Goal: Transaction & Acquisition: Obtain resource

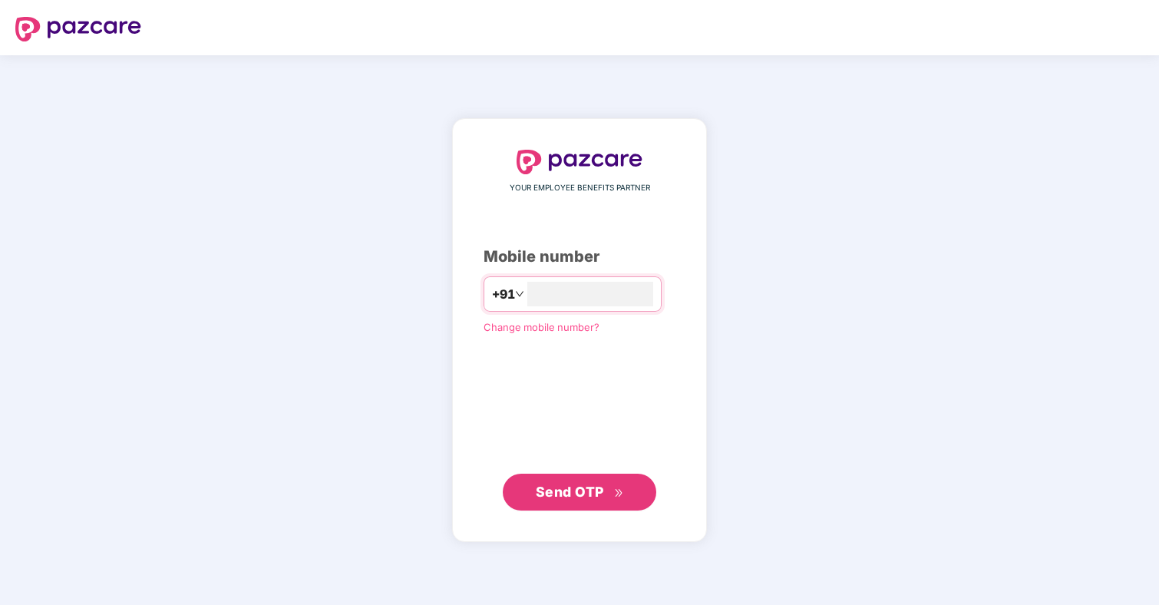
type input "**********"
click at [604, 496] on span "Send OTP" at bounding box center [580, 490] width 88 height 21
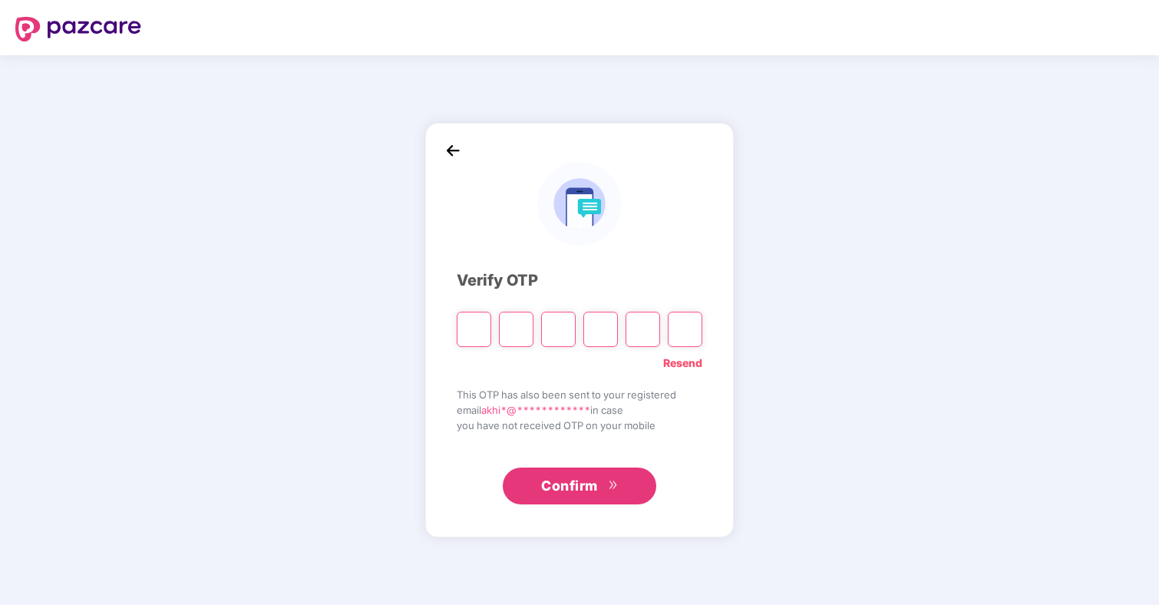
paste input "*"
type input "*"
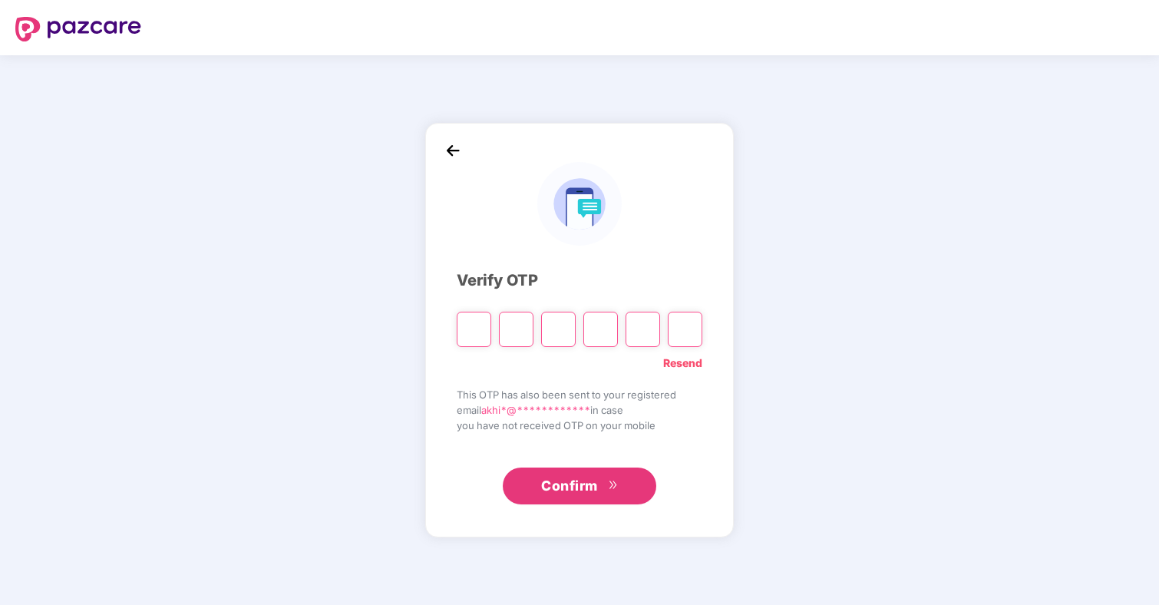
type input "*"
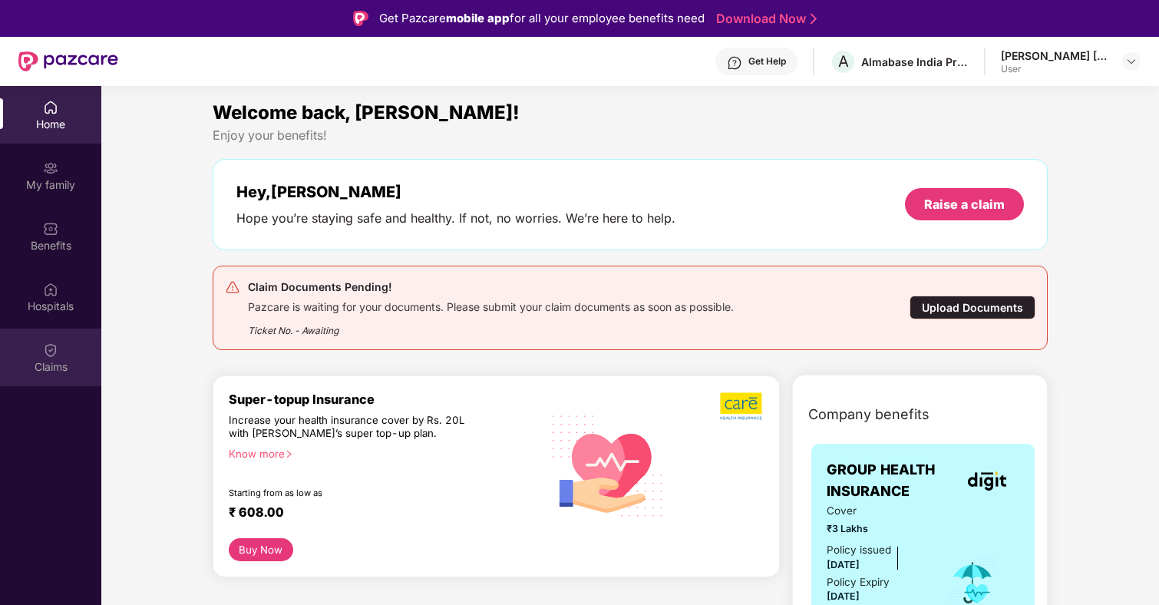
click at [45, 361] on div "Claims" at bounding box center [50, 366] width 101 height 15
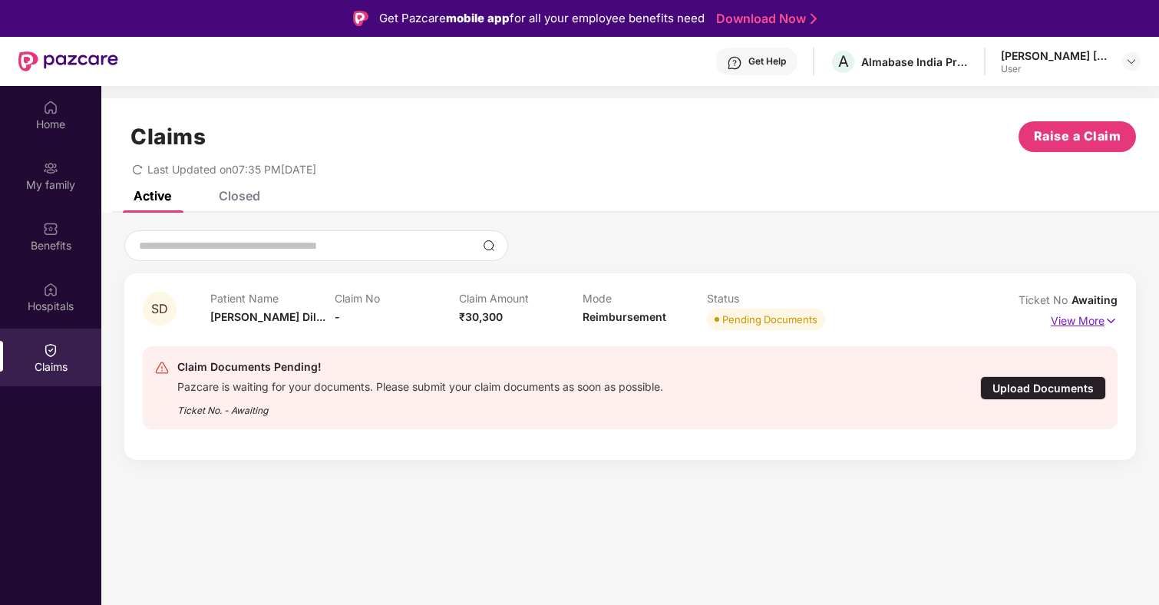
click at [1072, 321] on p "View More" at bounding box center [1083, 318] width 67 height 21
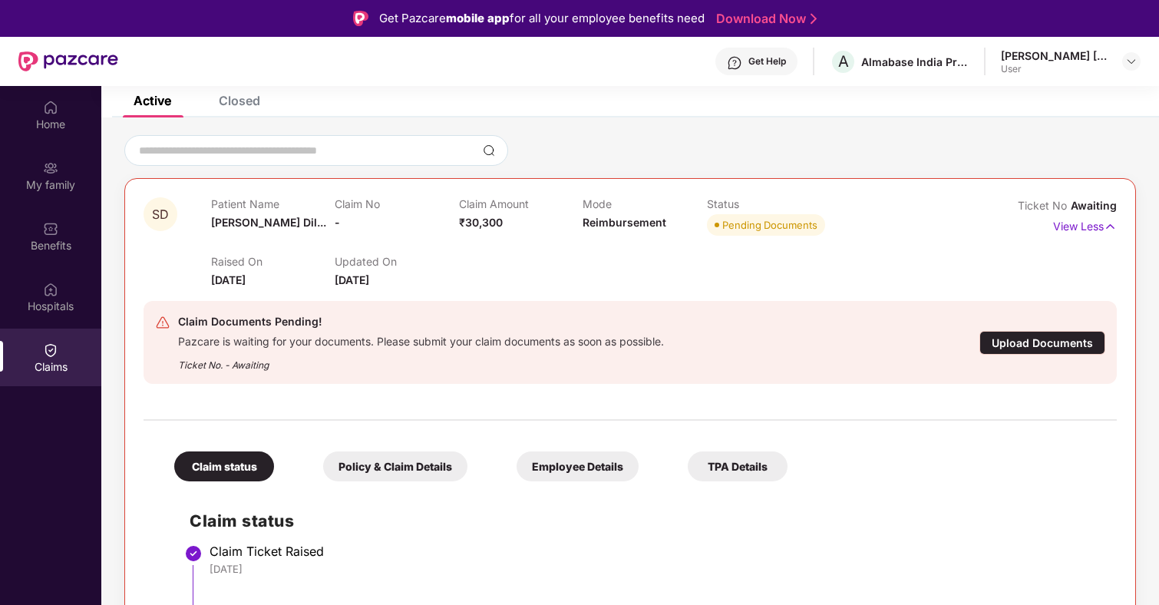
scroll to position [22, 0]
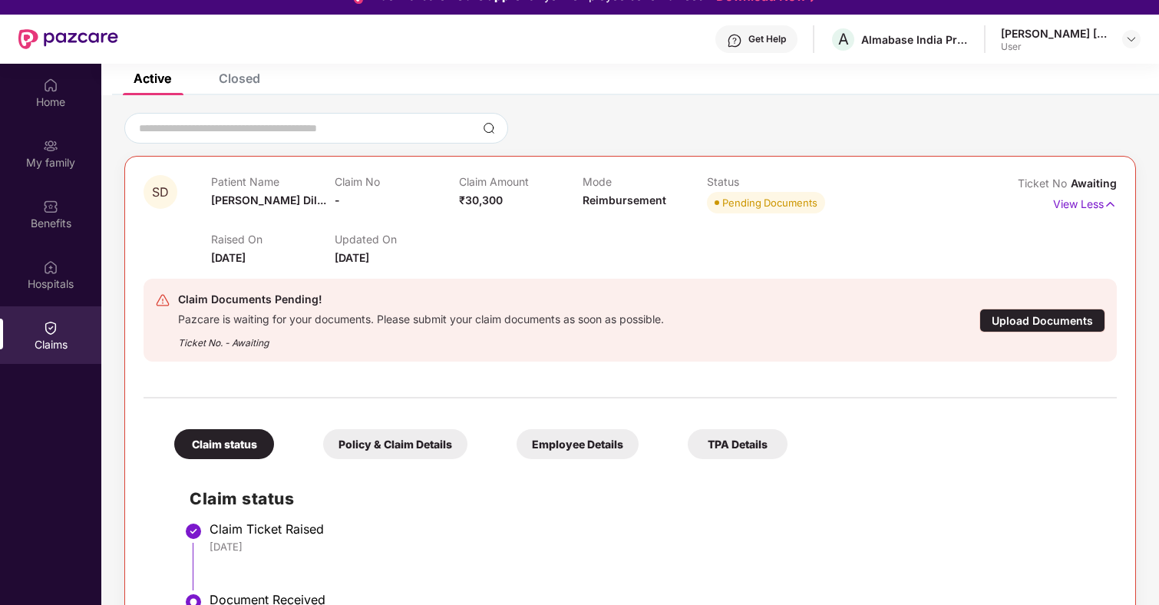
click at [407, 443] on div "Policy & Claim Details" at bounding box center [395, 444] width 144 height 30
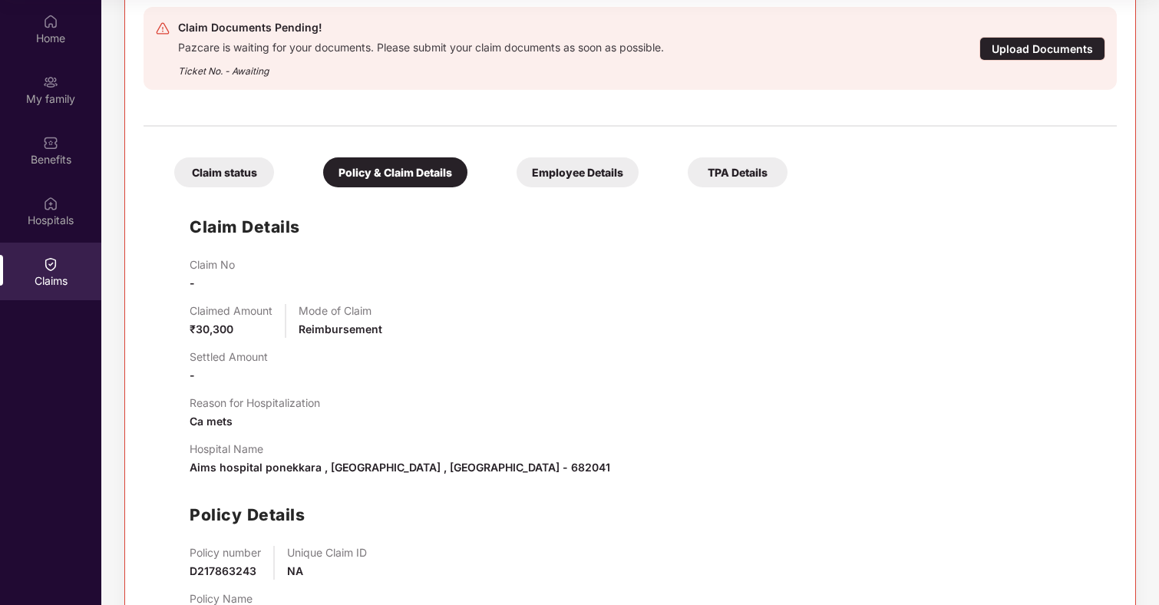
scroll to position [302, 0]
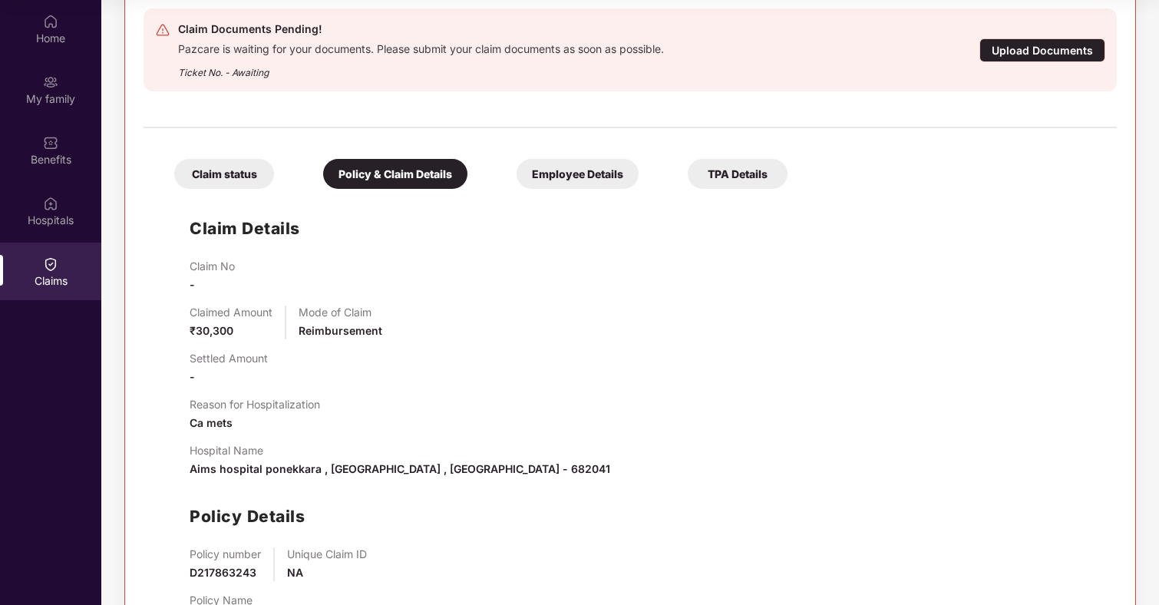
click at [573, 188] on div "Employee Details" at bounding box center [577, 174] width 122 height 30
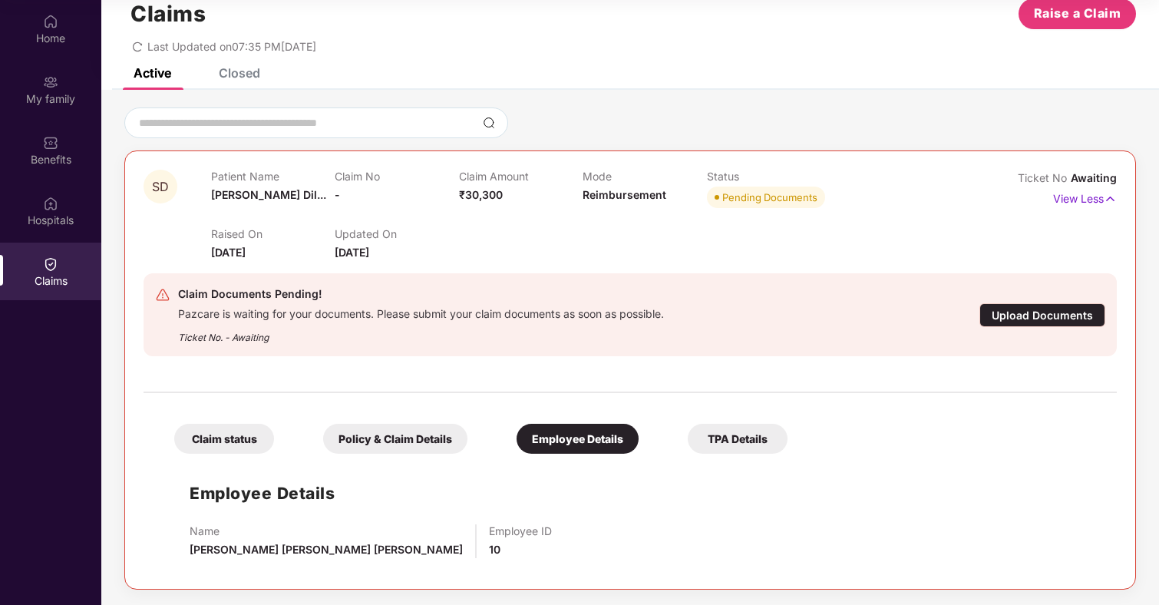
click at [753, 443] on div "TPA Details" at bounding box center [737, 439] width 100 height 30
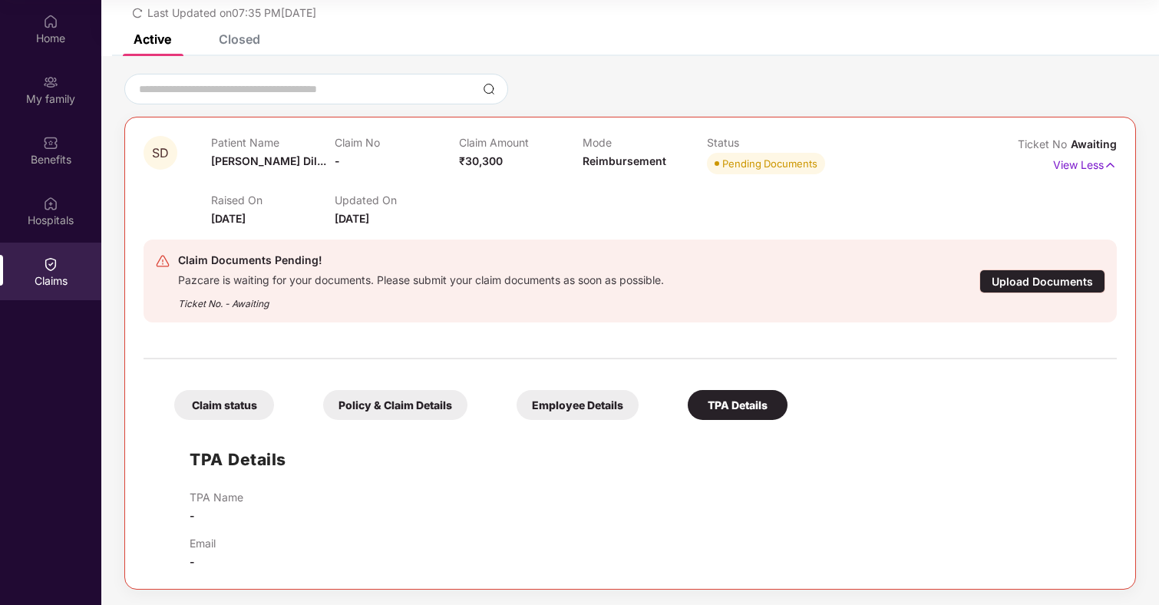
click at [1029, 269] on div "Upload Documents" at bounding box center [1042, 281] width 126 height 24
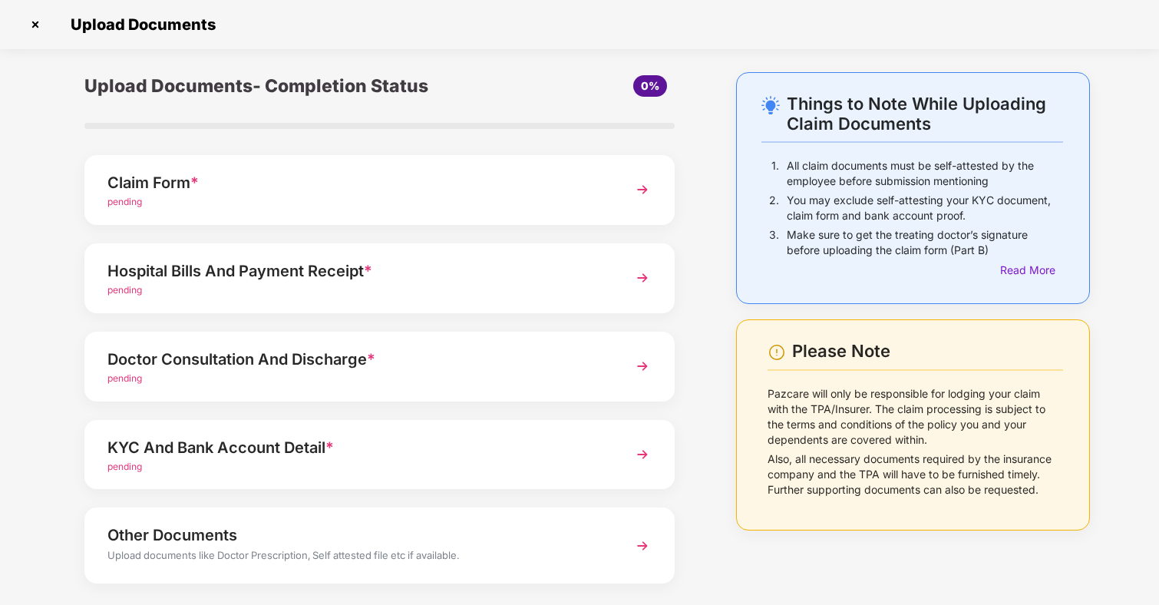
click at [510, 183] on div "Claim Form *" at bounding box center [356, 182] width 499 height 25
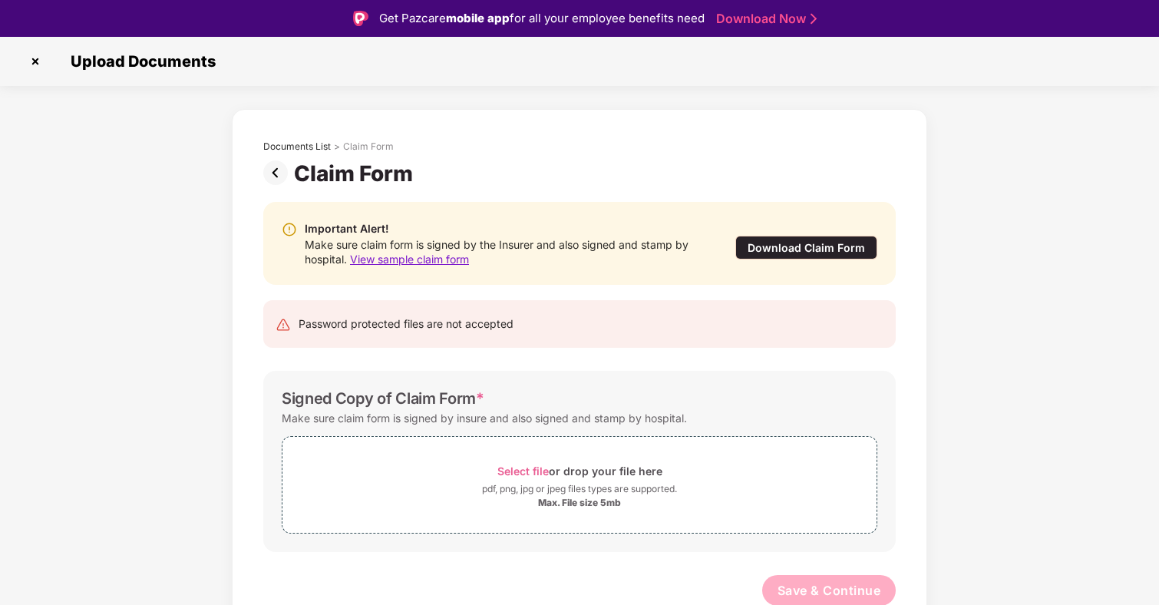
click at [406, 257] on span "View sample claim form" at bounding box center [409, 258] width 119 height 13
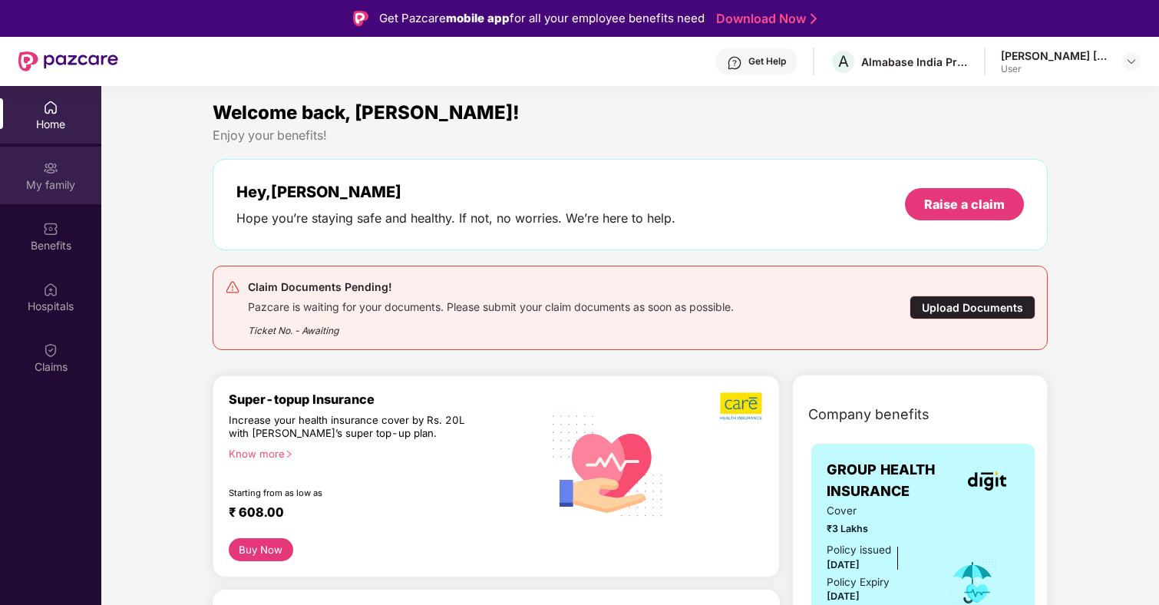
click at [59, 189] on div "My family" at bounding box center [50, 184] width 101 height 15
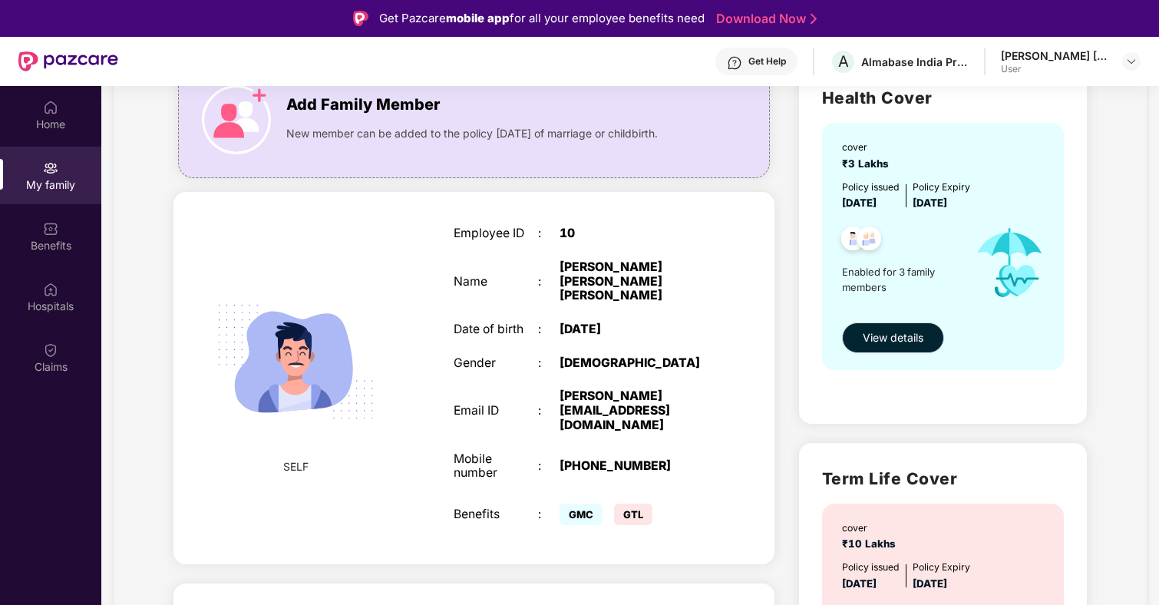
scroll to position [143, 0]
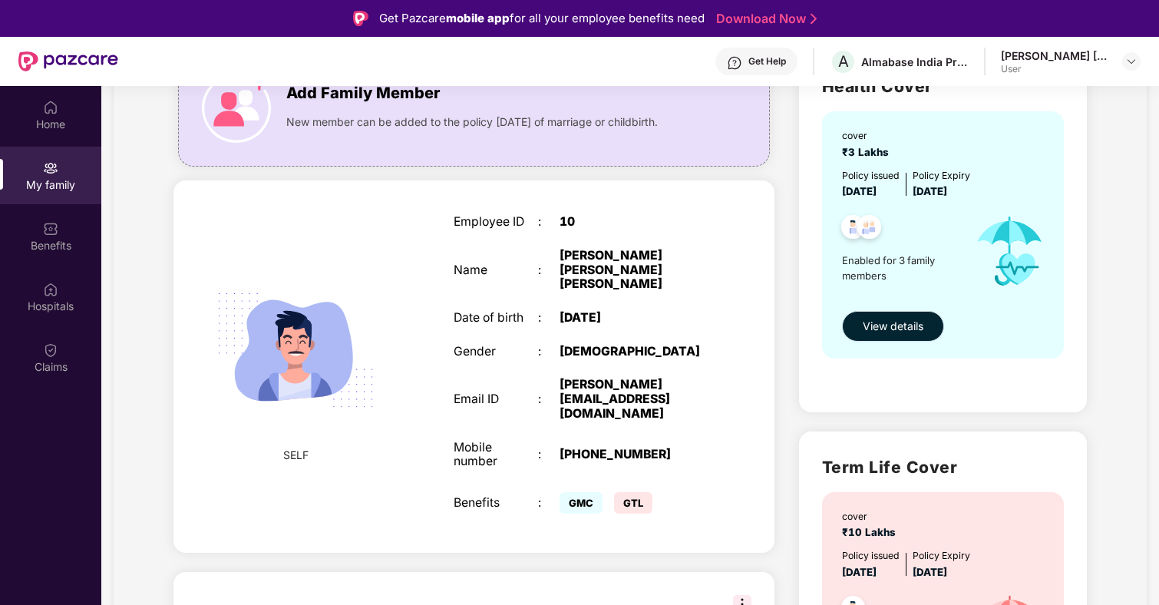
click at [893, 315] on button "View details" at bounding box center [893, 326] width 102 height 31
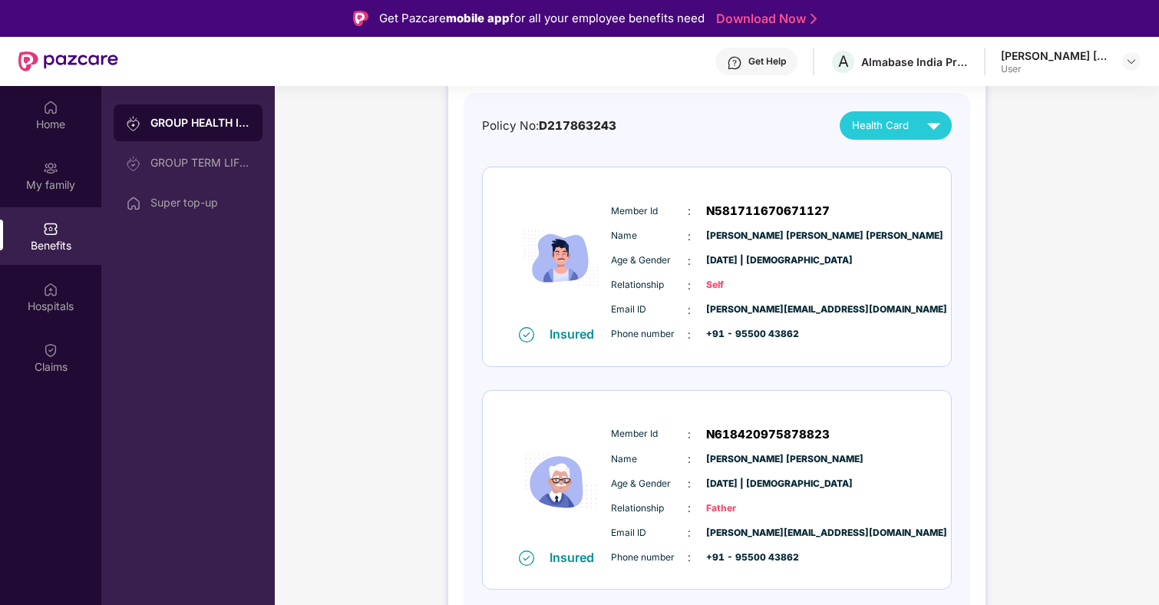
scroll to position [147, 0]
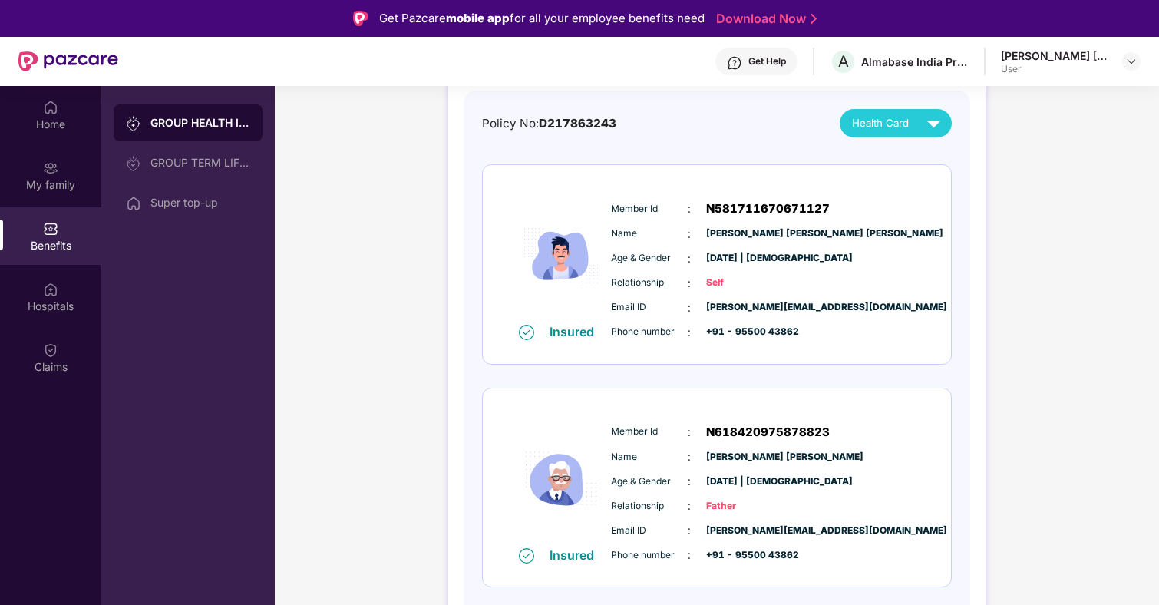
click at [902, 117] on span "Health Card" at bounding box center [880, 123] width 57 height 16
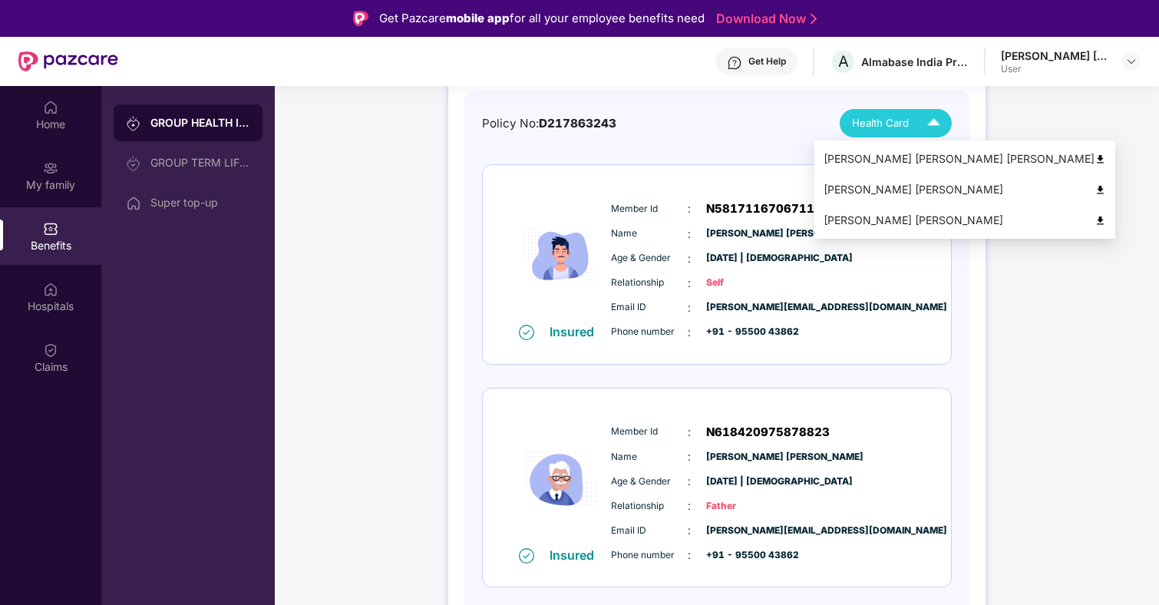
click at [1094, 216] on img at bounding box center [1100, 221] width 12 height 12
click at [968, 157] on li "[PERSON_NAME] [PERSON_NAME] [PERSON_NAME]" at bounding box center [964, 158] width 301 height 31
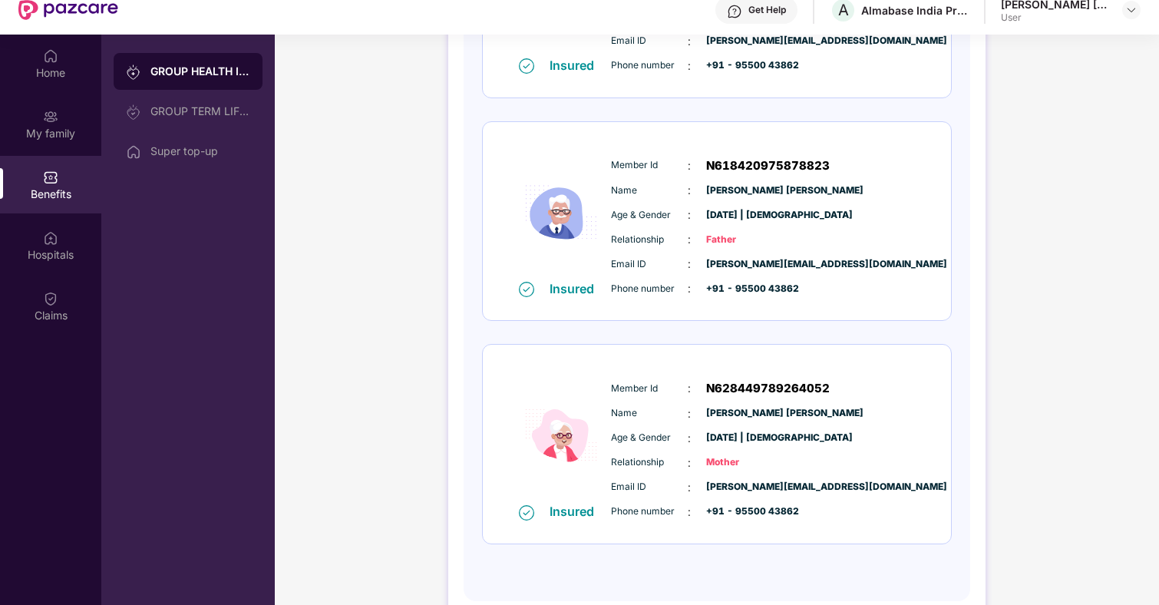
scroll to position [53, 0]
